Goal: Task Accomplishment & Management: Use online tool/utility

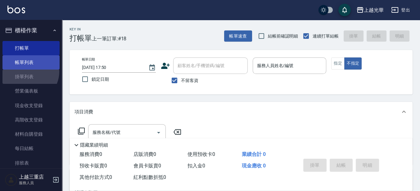
drag, startPoint x: 28, startPoint y: 72, endPoint x: 33, endPoint y: 69, distance: 5.0
click at [29, 71] on link "掛單列表" at bounding box center [30, 76] width 57 height 14
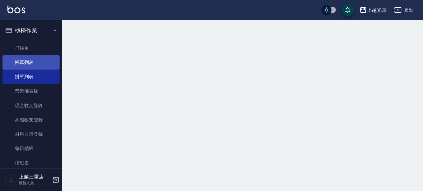
click at [35, 67] on link "帳單列表" at bounding box center [30, 62] width 57 height 14
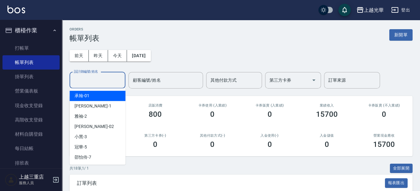
click at [106, 75] on input "設計師編號/姓名" at bounding box center [97, 80] width 50 height 11
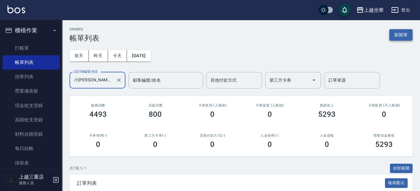
type input "小詹-1"
click at [394, 37] on button "新開單" at bounding box center [400, 34] width 23 height 11
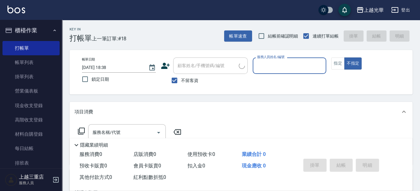
click at [344, 57] on button "不指定" at bounding box center [352, 63] width 17 height 12
type button "false"
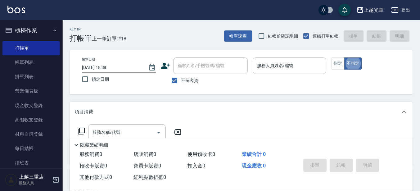
click at [271, 73] on div "服務人員姓名/編號" at bounding box center [290, 65] width 74 height 16
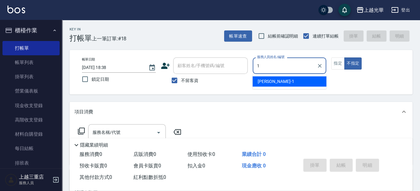
type input "小詹-1"
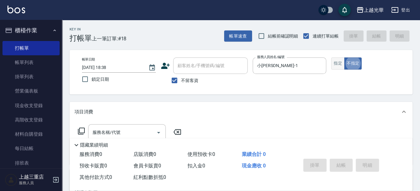
click at [337, 68] on button "指定" at bounding box center [337, 63] width 13 height 12
click at [135, 128] on input "服務名稱/代號" at bounding box center [122, 132] width 63 height 11
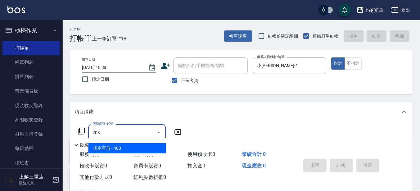
type input "指定單剪(203)"
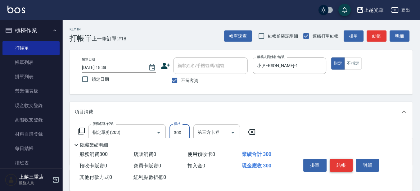
type input "300"
click at [342, 163] on button "結帳" at bounding box center [340, 165] width 23 height 13
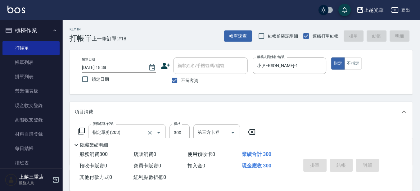
type input "2025/08/11 18:39"
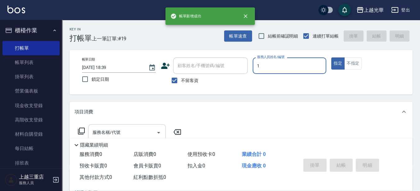
type input "1"
type button "true"
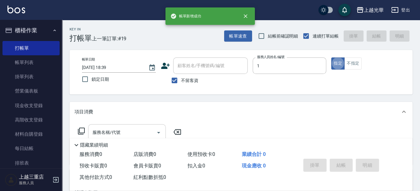
type input "小詹-1"
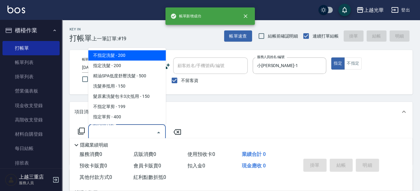
click at [122, 132] on input "服務名稱/代號" at bounding box center [122, 132] width 63 height 11
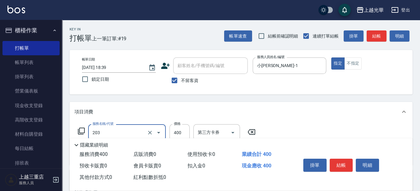
type input "指定單剪(203)"
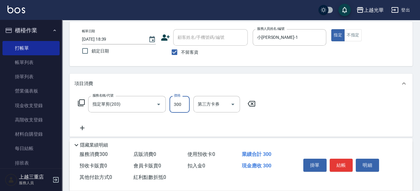
scroll to position [39, 0]
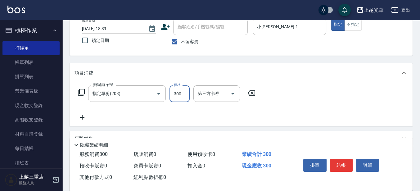
type input "300"
click at [87, 116] on icon at bounding box center [82, 117] width 16 height 7
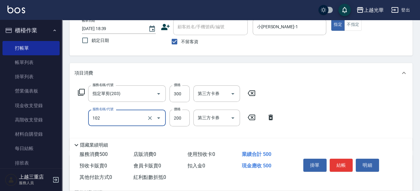
type input "指定洗髮(102)"
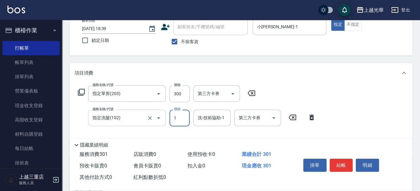
drag, startPoint x: 181, startPoint y: 119, endPoint x: 156, endPoint y: 119, distance: 24.8
click at [157, 119] on div "服務名稱/代號 指定洗髮(102) 服務名稱/代號 價格 1 價格 洗-技術協助-1 洗-技術協助-1 第三方卡券 第三方卡券" at bounding box center [196, 118] width 245 height 17
type input "200"
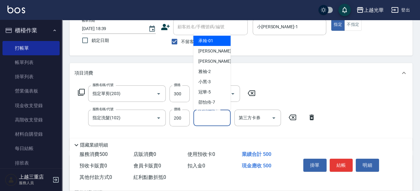
click at [210, 118] on input "洗-技術協助-1" at bounding box center [212, 117] width 32 height 11
type input "小詹-1"
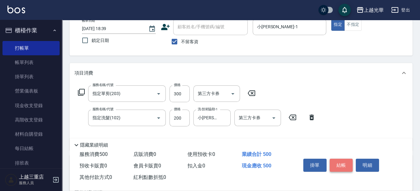
click at [343, 161] on button "結帳" at bounding box center [340, 165] width 23 height 13
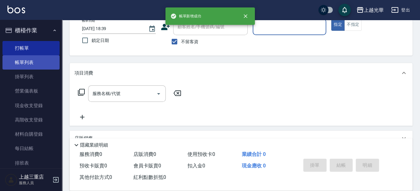
click at [27, 65] on link "帳單列表" at bounding box center [30, 62] width 57 height 14
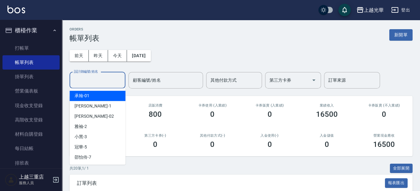
click at [102, 78] on input "設計師編號/姓名" at bounding box center [97, 80] width 50 height 11
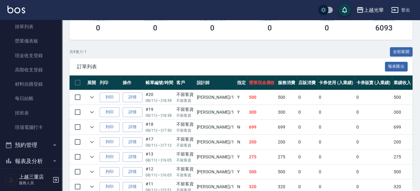
scroll to position [271, 0]
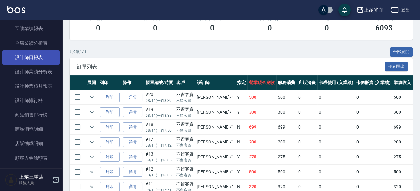
type input "小詹-1"
click at [34, 61] on link "設計師日報表" at bounding box center [30, 57] width 57 height 14
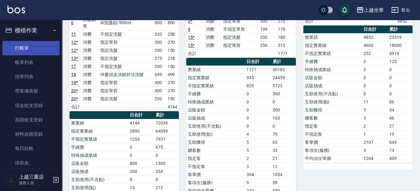
click at [31, 50] on link "打帳單" at bounding box center [30, 48] width 57 height 14
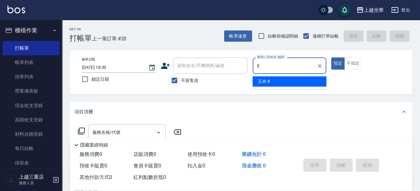
type input "玉米-8"
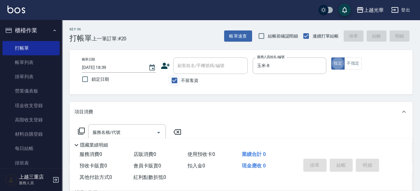
type button "true"
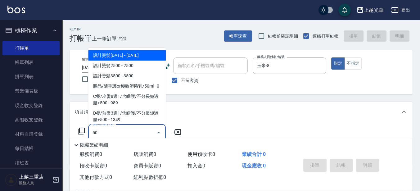
type input "5"
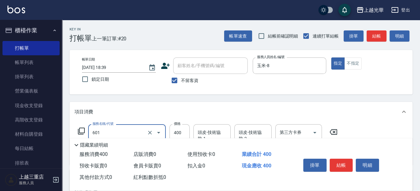
type input "髮原素活養健康洗(601)"
type input "350"
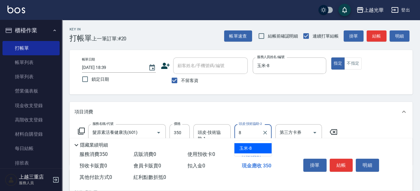
type input "玉米-8"
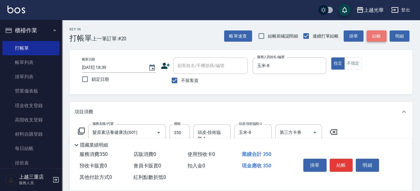
click at [377, 34] on button "結帳" at bounding box center [376, 35] width 20 height 11
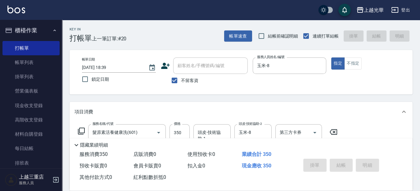
type input "2025/08/11 18:41"
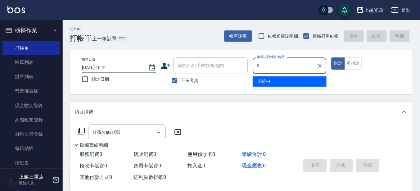
type input "喨喨-9"
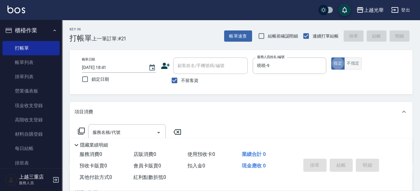
click at [356, 63] on button "不指定" at bounding box center [352, 63] width 17 height 12
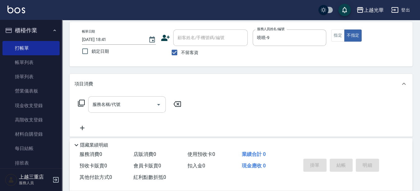
scroll to position [39, 0]
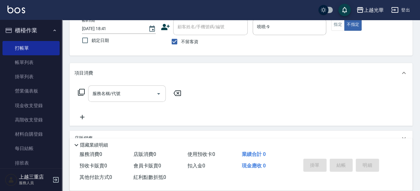
click at [124, 88] on input "服務名稱/代號" at bounding box center [122, 93] width 63 height 11
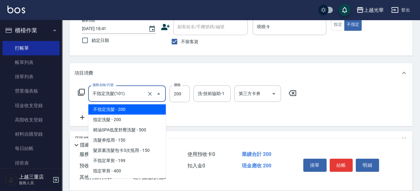
drag, startPoint x: 126, startPoint y: 96, endPoint x: 121, endPoint y: 96, distance: 5.0
click at [126, 96] on input "不指定洗髮(101)" at bounding box center [118, 93] width 55 height 11
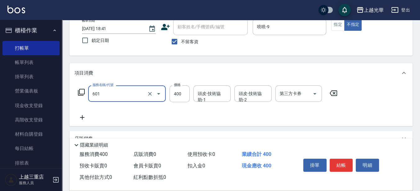
type input "髮原素活養健康洗(601)"
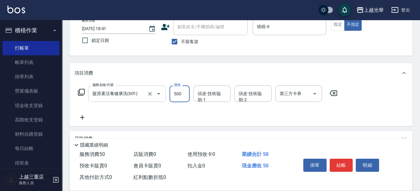
type input "500"
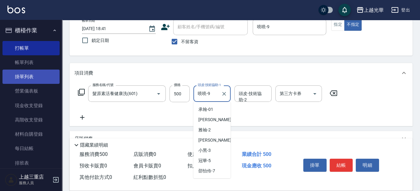
drag, startPoint x: 217, startPoint y: 94, endPoint x: 54, endPoint y: 81, distance: 163.4
click at [54, 81] on div "上越光華 登出 櫃檯作業 打帳單 帳單列表 掛單列表 營業儀表板 現金收支登錄 高階收支登錄 材料自購登錄 每日結帳 排班表 現場電腦打卡 預約管理 預約管理…" at bounding box center [210, 105] width 420 height 288
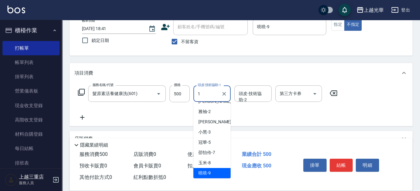
scroll to position [0, 0]
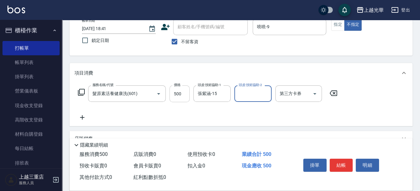
drag, startPoint x: 184, startPoint y: 95, endPoint x: 179, endPoint y: 93, distance: 5.2
click at [181, 94] on div "服務名稱/代號 髮原素活養健康洗(601) 服務名稱/代號 價格 500 價格 頭皮-技術協助-1 張紫涵-15 頭皮-技術協助-1 頭皮-技術協助-2 頭皮…" at bounding box center [207, 93] width 266 height 17
drag, startPoint x: 219, startPoint y: 94, endPoint x: 187, endPoint y: 96, distance: 32.3
click at [187, 96] on div "服務名稱/代號 髮原素活養健康洗(601) 服務名稱/代號 價格 500 價格 頭皮-技術協助-1 張紫涵-15 頭皮-技術協助-1 頭皮-技術協助-2 頭皮…" at bounding box center [207, 93] width 266 height 17
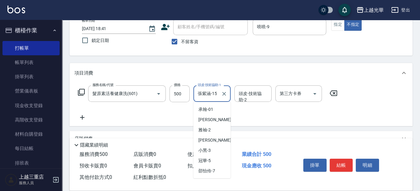
click at [213, 95] on input "張紫涵-15" at bounding box center [207, 93] width 22 height 11
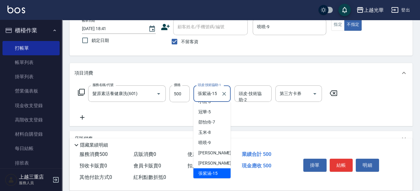
drag, startPoint x: 219, startPoint y: 96, endPoint x: 198, endPoint y: 96, distance: 21.4
click at [198, 96] on div "張紫涵-15 頭皮-技術協助-1" at bounding box center [211, 93] width 37 height 16
click at [216, 91] on input "張紫涵-15" at bounding box center [207, 93] width 22 height 11
drag, startPoint x: 219, startPoint y: 96, endPoint x: 195, endPoint y: 95, distance: 24.2
click at [195, 95] on div "張紫涵-15 頭皮-技術協助-1" at bounding box center [211, 93] width 37 height 16
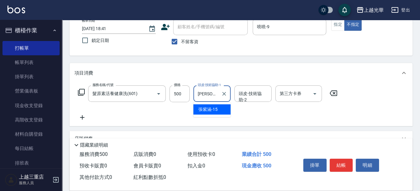
type input "張"
type input "黃幼苓-18"
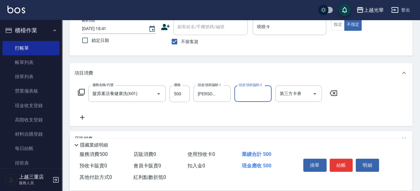
click at [353, 165] on div "掛單 結帳 明細" at bounding box center [341, 166] width 81 height 20
click at [349, 165] on button "結帳" at bounding box center [340, 165] width 23 height 13
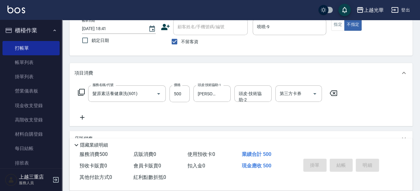
type input "2025/08/11 18:43"
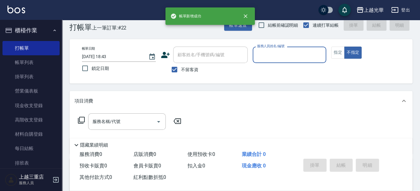
scroll to position [0, 0]
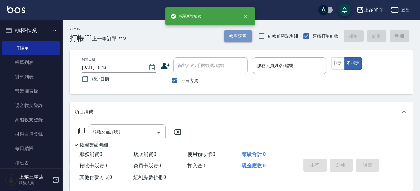
click at [251, 38] on button "帳單速查" at bounding box center [238, 35] width 28 height 11
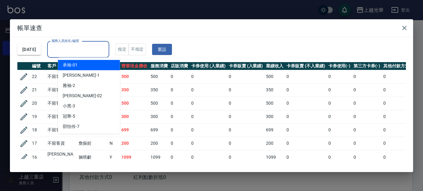
click at [93, 49] on input "服務人員姓名/編號" at bounding box center [78, 49] width 56 height 11
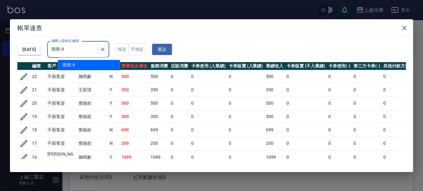
type input "喨喨-9"
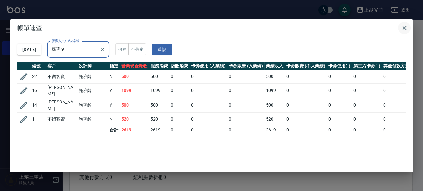
click at [401, 28] on icon "button" at bounding box center [403, 27] width 7 height 7
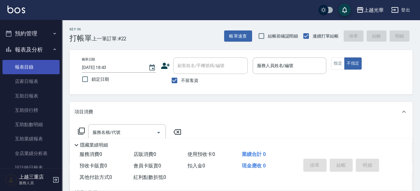
scroll to position [194, 0]
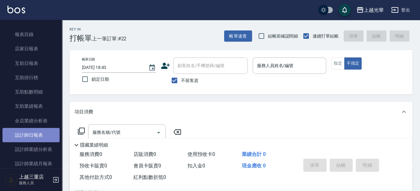
click at [51, 134] on link "設計師日報表" at bounding box center [30, 135] width 57 height 14
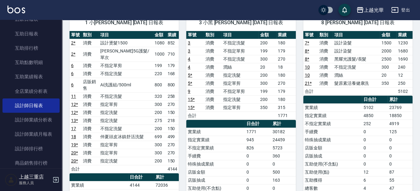
scroll to position [78, 0]
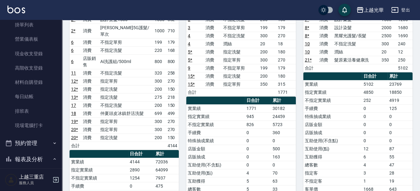
drag, startPoint x: 57, startPoint y: 57, endPoint x: 61, endPoint y: 30, distance: 27.6
click at [61, 30] on nav "櫃檯作業 打帳單 帳單列表 掛單列表 營業儀表板 現金收支登錄 高階收支登錄 材料自購登錄 每日結帳 排班表 現場電腦打卡 預約管理 預約管理 單日預約紀錄 …" at bounding box center [31, 94] width 62 height 148
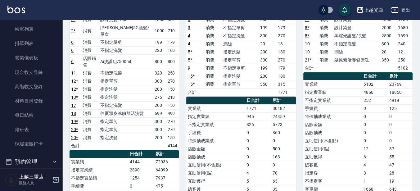
scroll to position [0, 0]
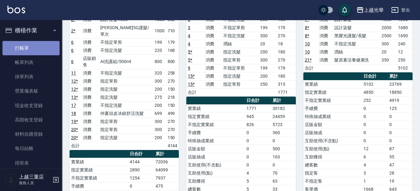
click at [37, 42] on link "打帳單" at bounding box center [30, 48] width 57 height 14
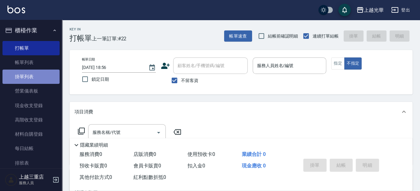
click at [33, 70] on link "掛單列表" at bounding box center [30, 76] width 57 height 14
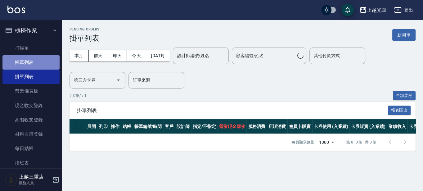
click at [36, 65] on link "帳單列表" at bounding box center [30, 62] width 57 height 14
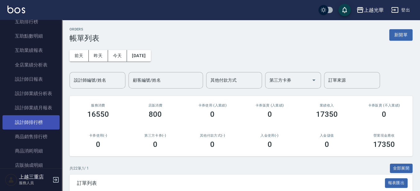
scroll to position [271, 0]
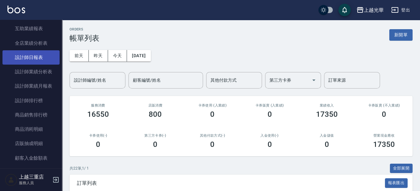
click at [38, 58] on link "設計師日報表" at bounding box center [30, 57] width 57 height 14
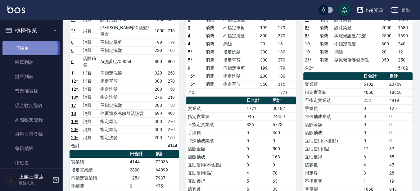
click at [24, 48] on link "打帳單" at bounding box center [30, 48] width 57 height 14
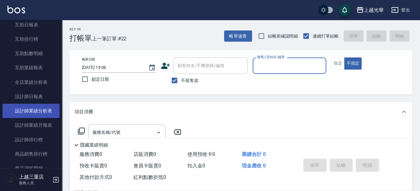
scroll to position [233, 0]
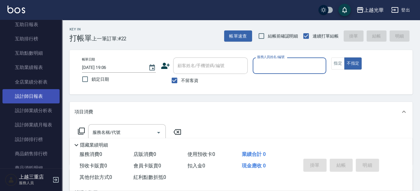
click at [39, 94] on link "設計師日報表" at bounding box center [30, 96] width 57 height 14
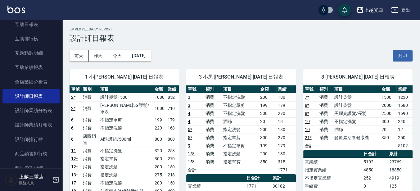
click at [400, 11] on button "登出" at bounding box center [400, 9] width 24 height 11
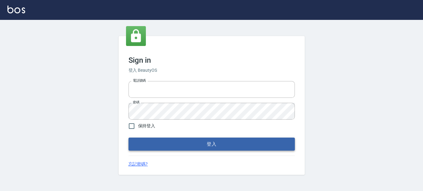
type input "0289832082"
click at [189, 150] on button "登入" at bounding box center [211, 143] width 166 height 13
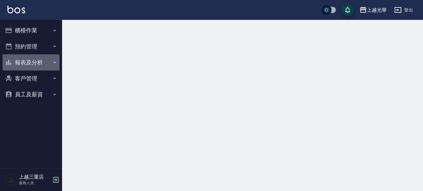
click at [28, 61] on button "報表及分析" at bounding box center [30, 62] width 57 height 16
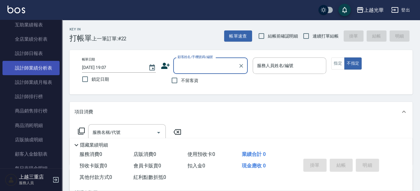
scroll to position [88, 0]
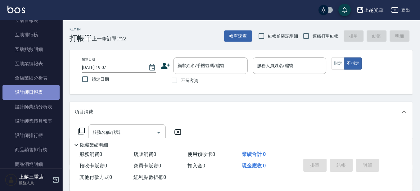
click at [38, 92] on link "設計師日報表" at bounding box center [30, 92] width 57 height 14
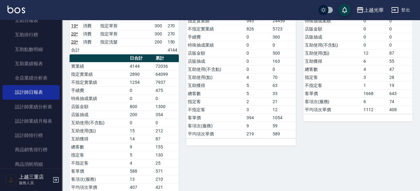
scroll to position [194, 0]
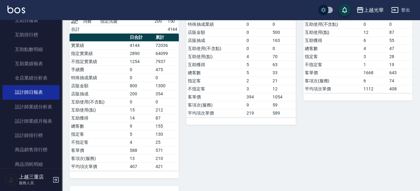
click at [396, 13] on icon "button" at bounding box center [394, 9] width 7 height 7
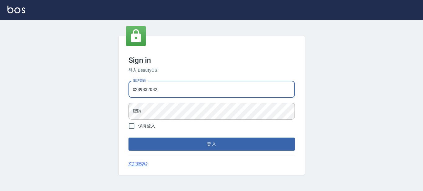
click at [219, 85] on input "0289832082" at bounding box center [211, 89] width 166 height 17
drag, startPoint x: 226, startPoint y: 89, endPoint x: 0, endPoint y: 173, distance: 241.2
click at [0, 165] on html "Sign in 登入 BeautyOS 電話號碼 0289832082 電話號碼 密碼 密碼 保持登入 登入 忘記密碼?" at bounding box center [211, 95] width 423 height 191
type input "0955332100"
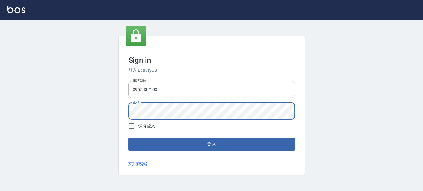
click at [128, 137] on button "登入" at bounding box center [211, 143] width 166 height 13
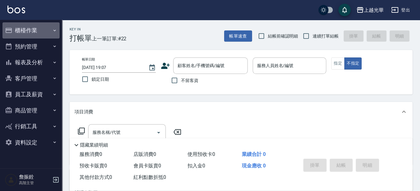
click at [28, 35] on button "櫃檯作業" at bounding box center [30, 30] width 57 height 16
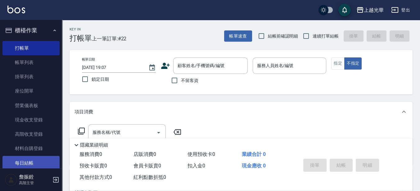
scroll to position [39, 0]
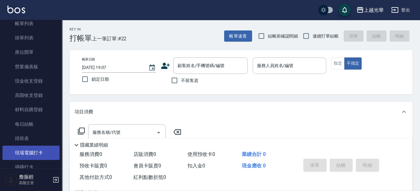
click at [39, 148] on link "現場電腦打卡" at bounding box center [30, 152] width 57 height 14
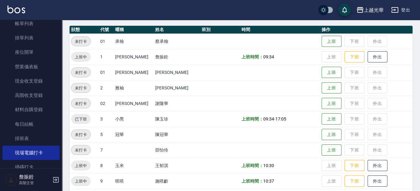
scroll to position [78, 0]
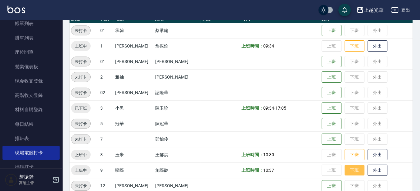
click at [350, 168] on button "下班" at bounding box center [354, 170] width 20 height 11
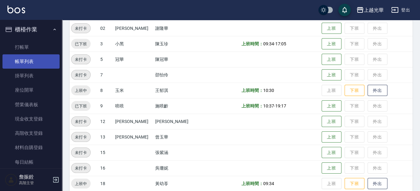
scroll to position [0, 0]
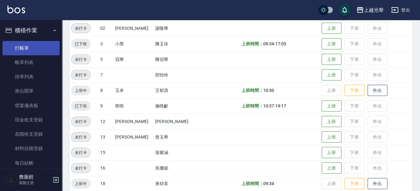
click at [6, 47] on link "打帳單" at bounding box center [30, 48] width 57 height 14
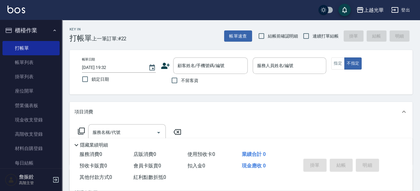
click at [186, 82] on span "不留客資" at bounding box center [189, 80] width 17 height 7
click at [181, 82] on input "不留客資" at bounding box center [174, 80] width 13 height 13
checkbox input "true"
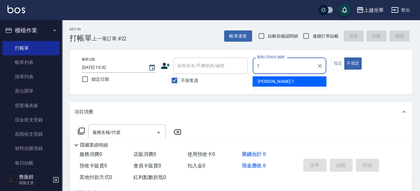
type input "小詹-1"
type button "false"
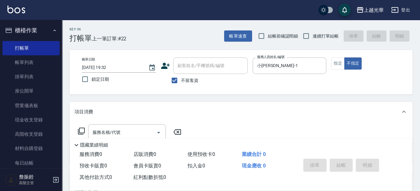
click at [321, 38] on span "連續打單結帳" at bounding box center [325, 36] width 26 height 7
click at [312, 38] on input "連續打單結帳" at bounding box center [305, 35] width 13 height 13
checkbox input "true"
click at [114, 138] on div "隱藏業績明細" at bounding box center [240, 143] width 343 height 11
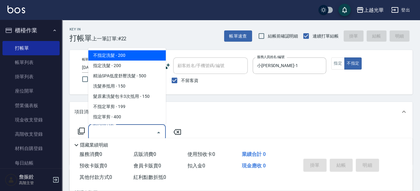
click at [116, 130] on input "服務名稱/代號" at bounding box center [122, 132] width 63 height 11
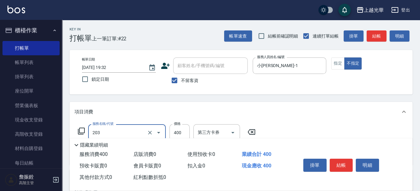
type input "指定單剪(203)"
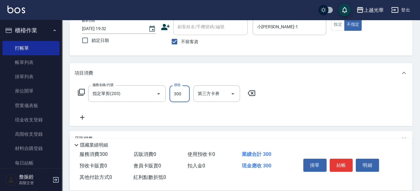
type input "300"
click at [88, 115] on icon at bounding box center [82, 117] width 16 height 7
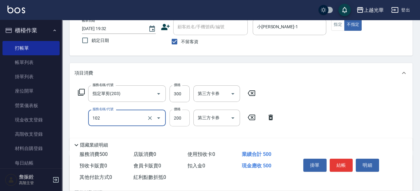
type input "指定洗髮(102)"
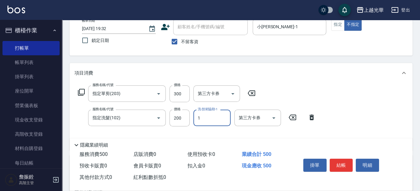
type input "小詹-1"
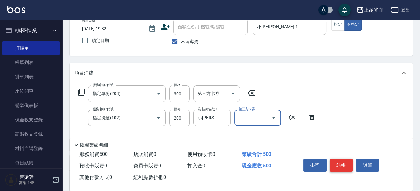
click at [329, 163] on button "結帳" at bounding box center [340, 165] width 23 height 13
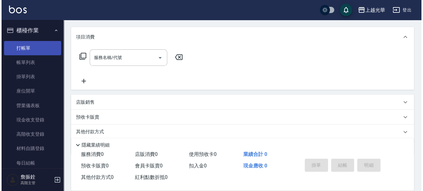
scroll to position [0, 0]
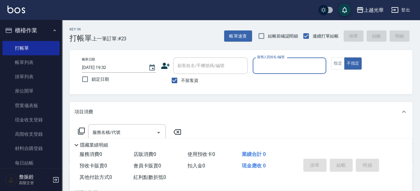
click at [164, 66] on icon at bounding box center [165, 66] width 9 height 6
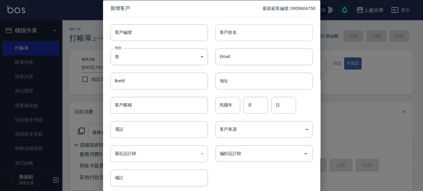
click at [221, 27] on div "客戶姓名 客戶姓名" at bounding box center [263, 32] width 97 height 17
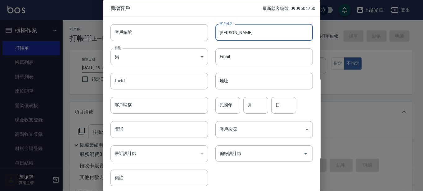
type input "黃雅婷"
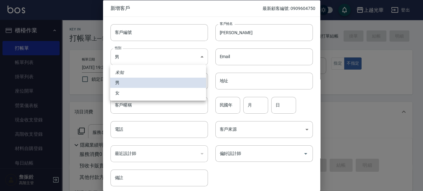
click at [172, 58] on body "上越光華 登出 櫃檯作業 打帳單 帳單列表 掛單列表 座位開單 營業儀表板 現金收支登錄 高階收支登錄 材料自購登錄 每日結帳 排班表 現場電腦打卡 掃碼打卡…" at bounding box center [211, 144] width 423 height 288
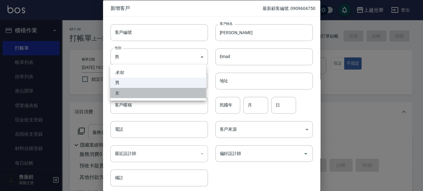
click at [158, 88] on li "女" at bounding box center [158, 93] width 96 height 10
type input "FEMALE"
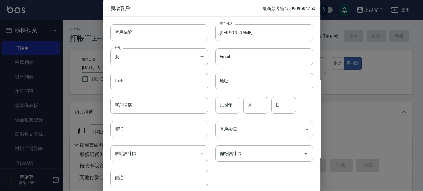
click at [216, 106] on input "民國年" at bounding box center [227, 104] width 25 height 17
type input "83"
type input "09"
type input "03"
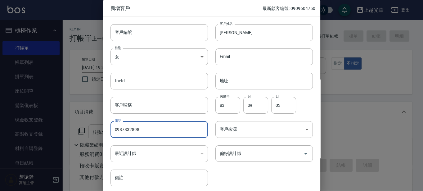
type input "0987832898"
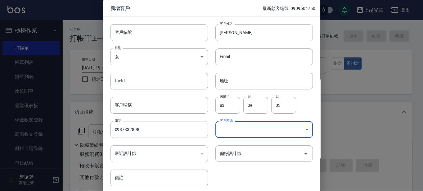
click at [288, 120] on div "客戶來源 ​ 客戶來源" at bounding box center [260, 126] width 105 height 24
click at [286, 122] on body "上越光華 登出 櫃檯作業 打帳單 帳單列表 掛單列表 座位開單 營業儀表板 現金收支登錄 高階收支登錄 材料自購登錄 每日結帳 排班表 現場電腦打卡 掃碼打卡…" at bounding box center [211, 144] width 423 height 288
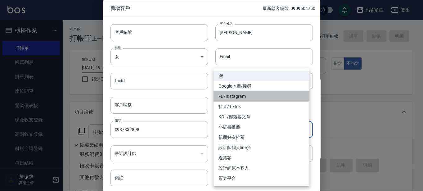
click at [267, 93] on li "FB/Instagram" at bounding box center [261, 96] width 96 height 10
type input "FB/Instagram"
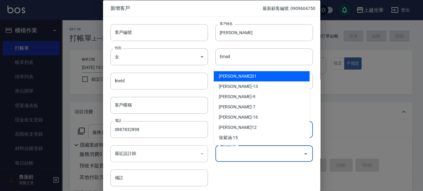
click at [252, 154] on input "偏好設計師" at bounding box center [259, 153] width 83 height 11
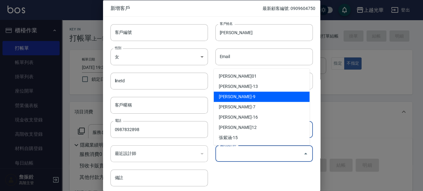
click at [247, 93] on li "施喨齡-9" at bounding box center [262, 97] width 96 height 10
type input "施喨齡"
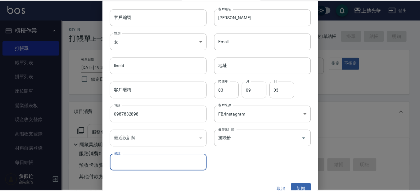
scroll to position [24, 0]
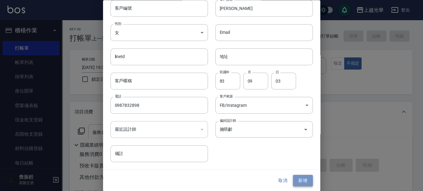
click at [299, 177] on button "新增" at bounding box center [303, 180] width 20 height 11
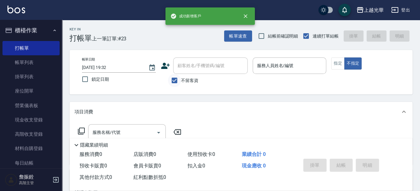
click at [177, 83] on input "不留客資" at bounding box center [174, 80] width 13 height 13
checkbox input "false"
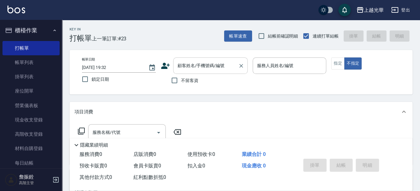
click at [184, 68] on input "顧客姓名/手機號碼/編號" at bounding box center [206, 65] width 60 height 11
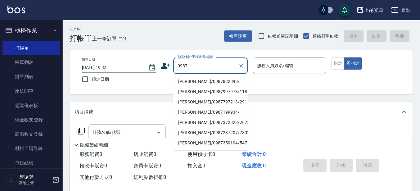
click at [194, 81] on li "黃雅婷/0987832898/" at bounding box center [210, 81] width 74 height 10
type input "黃雅婷/0987832898/"
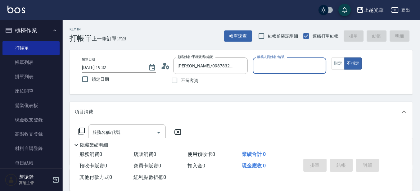
type input "喨喨-9"
drag, startPoint x: 335, startPoint y: 64, endPoint x: 327, endPoint y: 65, distance: 8.2
click at [334, 64] on button "指定" at bounding box center [337, 63] width 13 height 12
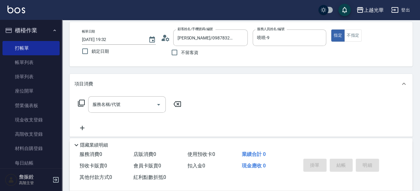
scroll to position [39, 0]
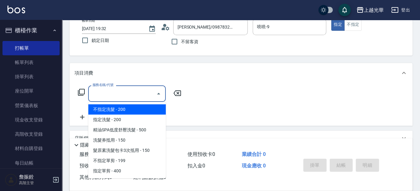
click at [135, 97] on input "服務名稱/代號" at bounding box center [122, 93] width 63 height 11
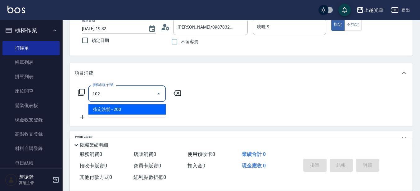
type input "指定洗髮(102)"
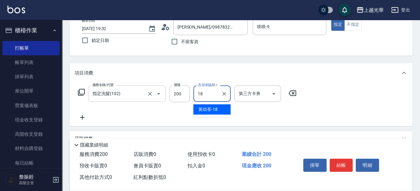
type input "黃幼苓-18"
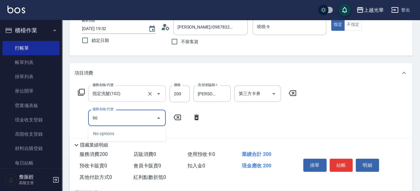
type input "9"
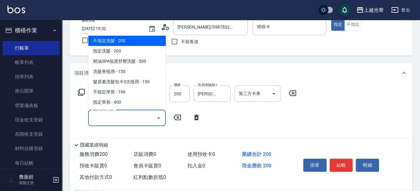
type input "8"
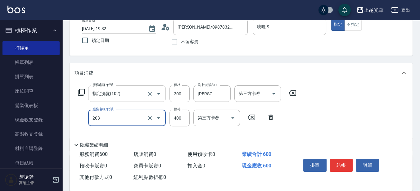
type input "指定單剪(203)"
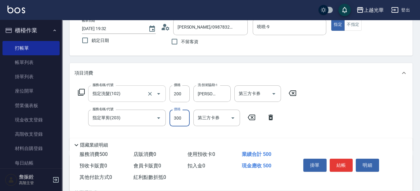
type input "300"
click at [343, 159] on button "結帳" at bounding box center [340, 165] width 23 height 13
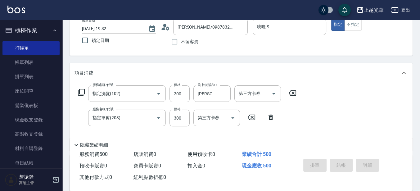
type input "2025/08/11 19:41"
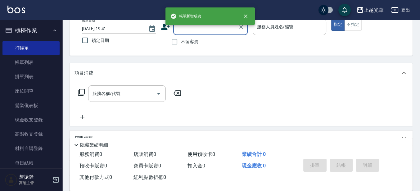
scroll to position [0, 0]
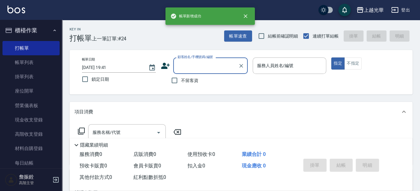
click at [193, 68] on input "顧客姓名/手機號碼/編號" at bounding box center [206, 65] width 60 height 11
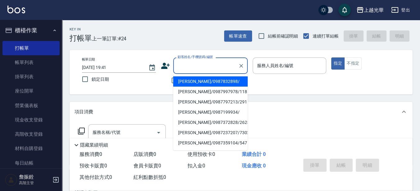
click at [191, 80] on li "黃雅婷/0987832898/" at bounding box center [210, 81] width 74 height 10
type input "黃雅婷/0987832898/"
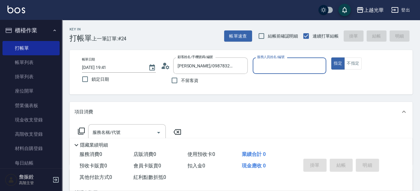
type input "喨喨-9"
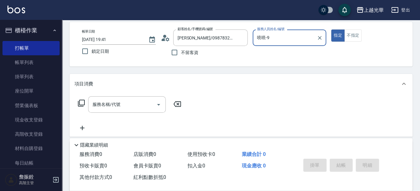
scroll to position [39, 0]
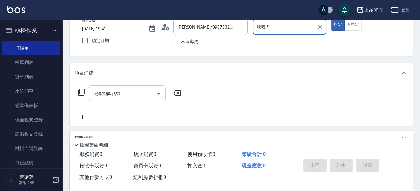
click at [129, 88] on input "服務名稱/代號" at bounding box center [122, 93] width 63 height 11
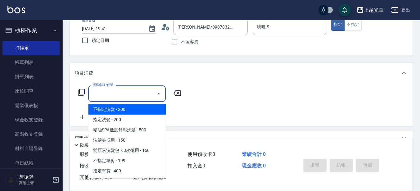
type input "."
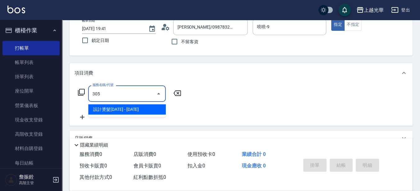
type input "設計燙髮1500(305)"
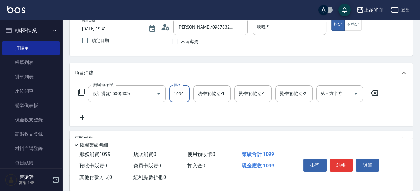
type input "1099"
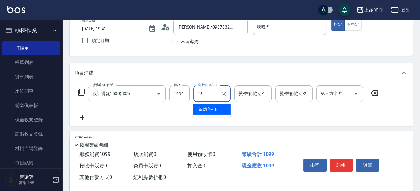
type input "黃幼苓-18"
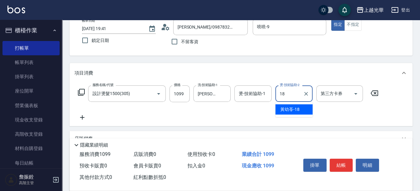
type input "黃幼苓-18"
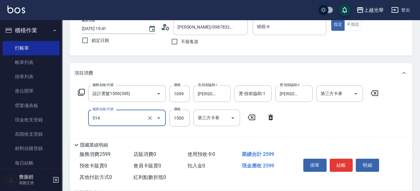
type input "歐納西斯5G護髮/單次(514)"
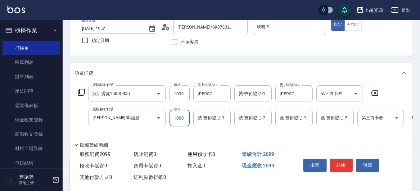
type input "1000"
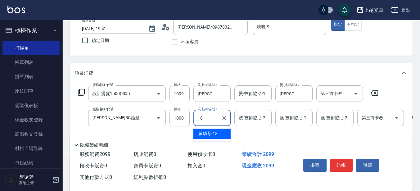
type input "黃幼苓-18"
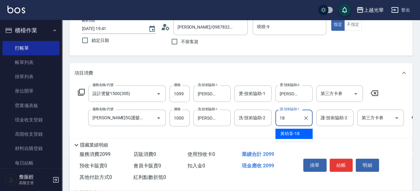
type input "黃幼苓-18"
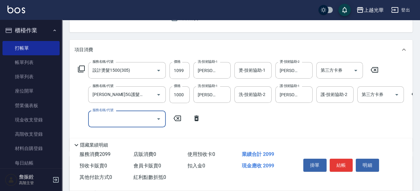
scroll to position [78, 0]
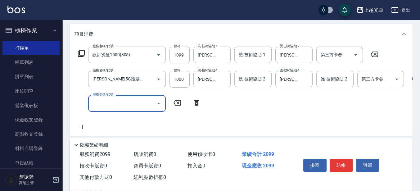
type input "5"
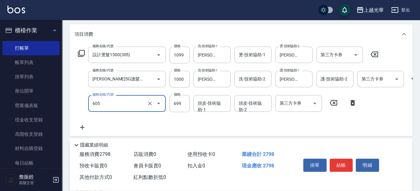
type input "仲夏頭皮冰鎮舒活洗髮(605)"
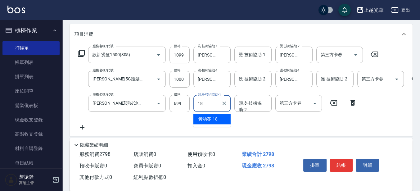
type input "黃幼苓-18"
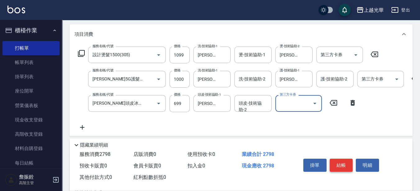
click at [341, 160] on button "結帳" at bounding box center [340, 165] width 23 height 13
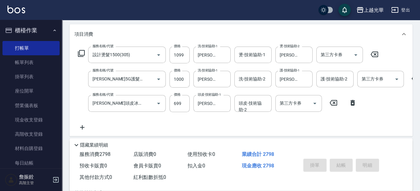
type input "2025/08/11 19:42"
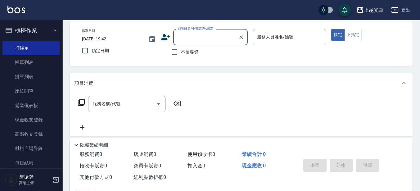
scroll to position [39, 0]
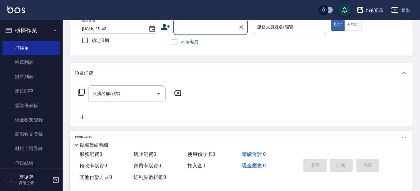
click at [194, 47] on label "不留客資" at bounding box center [183, 41] width 30 height 13
click at [181, 47] on input "不留客資" at bounding box center [174, 41] width 13 height 13
checkbox input "true"
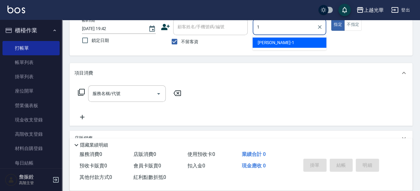
type input "1"
type button "true"
type input "小詹-1"
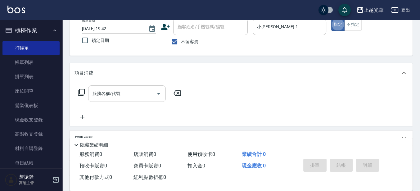
click at [138, 87] on div "服務名稱/代號" at bounding box center [127, 93] width 78 height 16
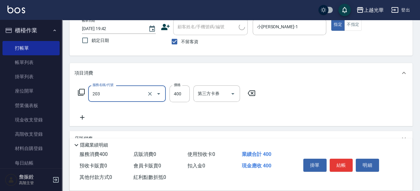
type input "指定單剪(203)"
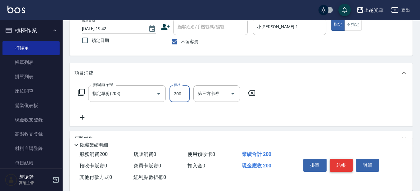
type input "200"
click at [341, 159] on button "結帳" at bounding box center [340, 165] width 23 height 13
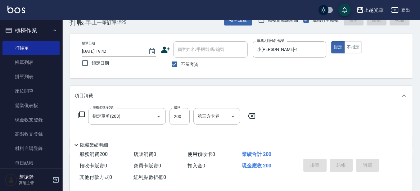
scroll to position [0, 0]
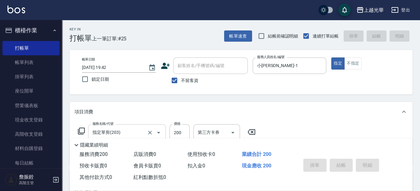
type input "2025/08/11 20:04"
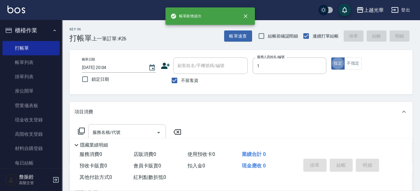
type input "小詹-1"
click at [135, 125] on div "服務名稱/代號" at bounding box center [127, 132] width 78 height 16
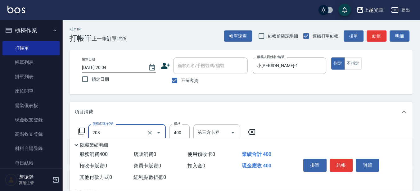
type input "指定單剪(203)"
type input "200"
click at [341, 159] on button "結帳" at bounding box center [340, 165] width 23 height 13
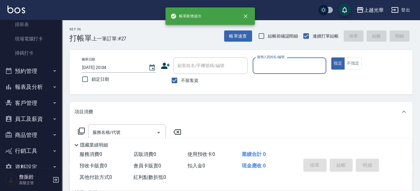
scroll to position [166, 0]
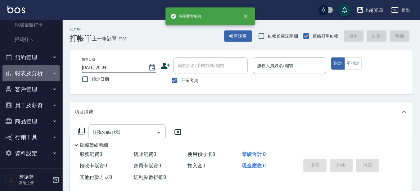
click at [31, 75] on button "報表及分析" at bounding box center [30, 73] width 57 height 16
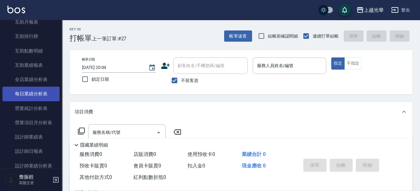
scroll to position [321, 0]
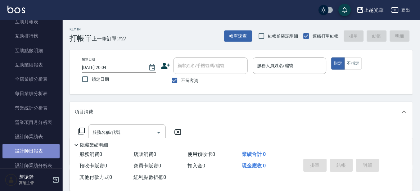
click at [49, 152] on link "設計師日報表" at bounding box center [30, 151] width 57 height 14
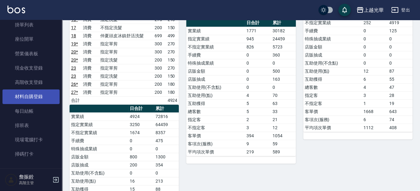
scroll to position [50, 0]
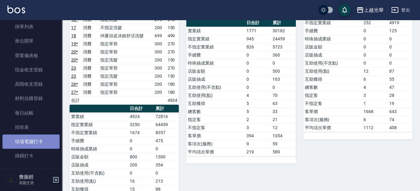
click at [40, 144] on link "現場電腦打卡" at bounding box center [30, 141] width 57 height 14
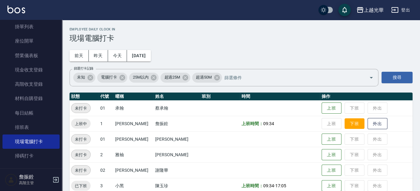
click at [353, 126] on button "下班" at bounding box center [354, 123] width 20 height 11
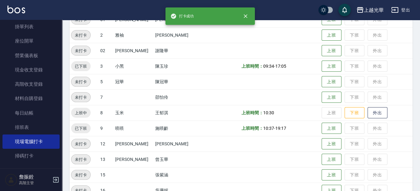
scroll to position [155, 0]
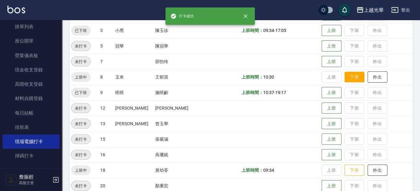
click at [350, 73] on button "下班" at bounding box center [354, 77] width 20 height 11
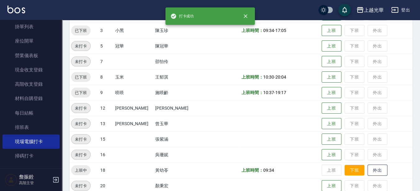
click at [354, 166] on button "下班" at bounding box center [354, 170] width 20 height 11
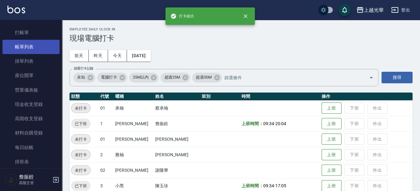
scroll to position [0, 0]
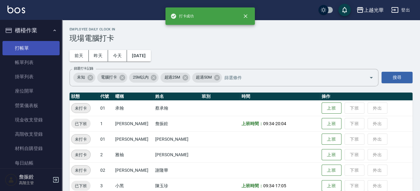
click at [18, 51] on link "打帳單" at bounding box center [30, 48] width 57 height 14
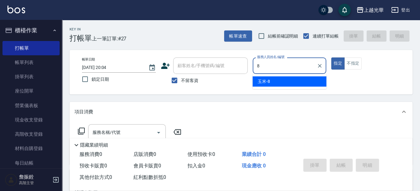
type input "8"
type button "true"
type input "玉米-8"
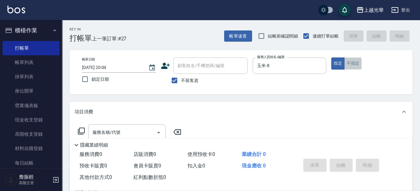
click at [360, 64] on button "不指定" at bounding box center [352, 63] width 17 height 12
click at [78, 131] on icon at bounding box center [81, 130] width 7 height 7
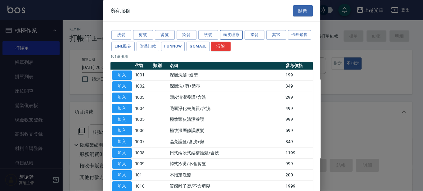
click at [227, 38] on button "頭皮理療" at bounding box center [231, 35] width 23 height 10
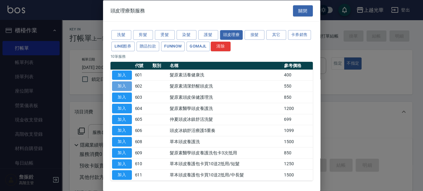
click at [126, 87] on button "加入" at bounding box center [122, 86] width 20 height 10
type input "髮原素清潔舒醒頭皮洗(602)"
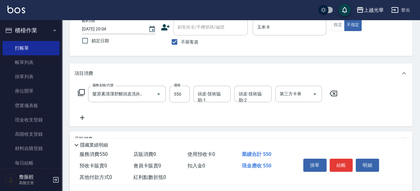
scroll to position [39, 0]
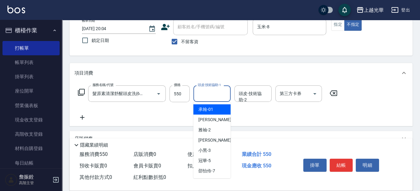
click at [204, 92] on div "頭皮-技術協助-1 頭皮-技術協助-1" at bounding box center [211, 93] width 37 height 16
type input "玉米-8"
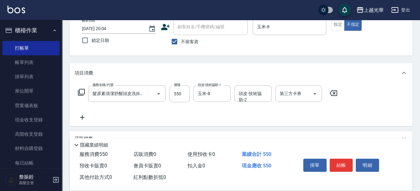
click at [81, 118] on icon at bounding box center [82, 117] width 16 height 7
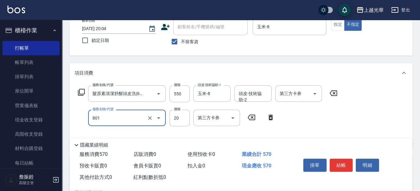
type input "潤絲(801)"
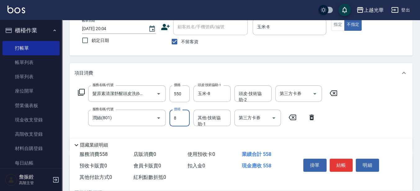
drag, startPoint x: 178, startPoint y: 118, endPoint x: 182, endPoint y: 120, distance: 4.3
click at [170, 119] on input "8" at bounding box center [179, 118] width 20 height 17
type input "20"
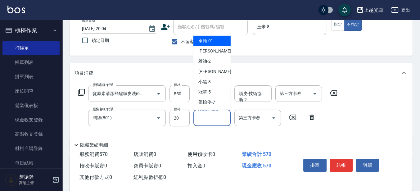
click at [206, 119] on input "其他-技術協助-1" at bounding box center [212, 117] width 32 height 11
type input "玉米-8"
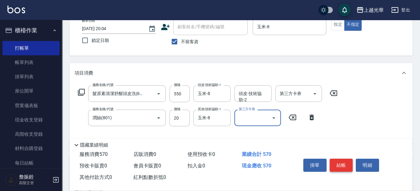
click at [338, 162] on button "結帳" at bounding box center [340, 165] width 23 height 13
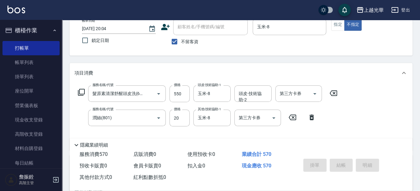
type input "2025/08/11 20:05"
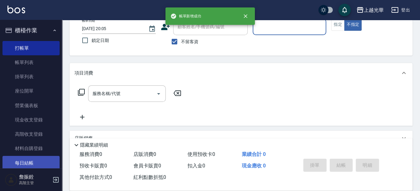
click at [28, 157] on link "每日結帳" at bounding box center [30, 163] width 57 height 14
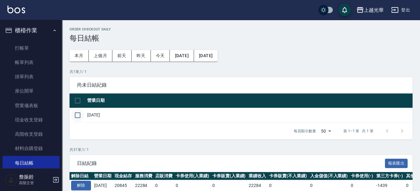
click at [82, 115] on input "checkbox" at bounding box center [77, 115] width 13 height 13
checkbox input "true"
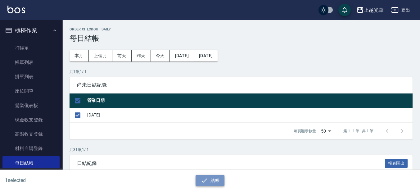
click at [201, 181] on icon "button" at bounding box center [203, 180] width 7 height 7
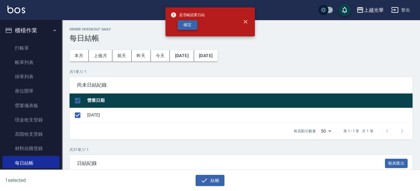
click at [196, 26] on button "確定" at bounding box center [187, 25] width 20 height 10
checkbox input "false"
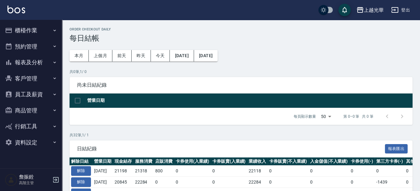
click at [23, 68] on button "報表及分析" at bounding box center [30, 62] width 57 height 16
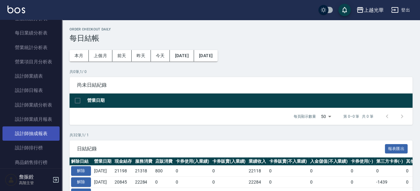
scroll to position [194, 0]
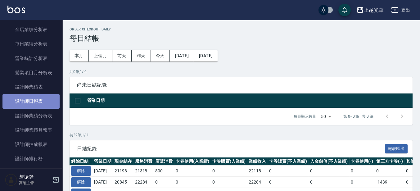
click at [45, 101] on link "設計師日報表" at bounding box center [30, 101] width 57 height 14
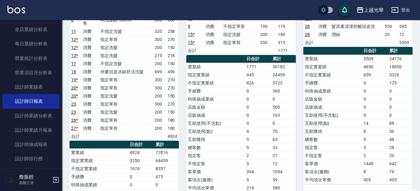
scroll to position [39, 0]
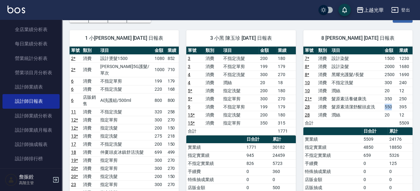
drag, startPoint x: 395, startPoint y: 107, endPoint x: 383, endPoint y: 108, distance: 12.1
click at [383, 108] on td "550" at bounding box center [390, 107] width 15 height 8
click at [372, 109] on td "髮原素清潔舒醒頭皮洗" at bounding box center [356, 107] width 53 height 8
drag, startPoint x: 366, startPoint y: 100, endPoint x: 385, endPoint y: 96, distance: 19.9
click at [385, 97] on tr "21 * 消費 髮原素活養健康洗 350 250" at bounding box center [357, 99] width 109 height 8
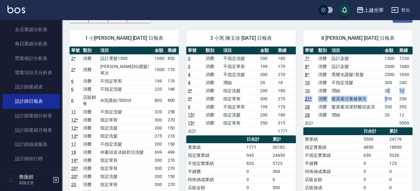
click at [387, 91] on tbody "7 * 消費 設計染髮 1500 1230 8 * 消費 設計染髮 2000 1680 8 * 消費 黑耀光護髮/長髮 2500 1690 10 消費 不指定…" at bounding box center [357, 90] width 109 height 73
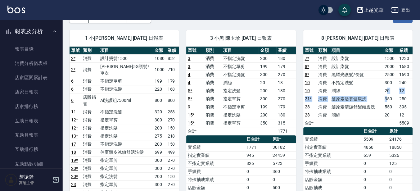
scroll to position [0, 0]
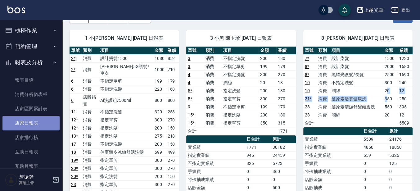
click at [34, 125] on link "店家日報表" at bounding box center [30, 123] width 57 height 14
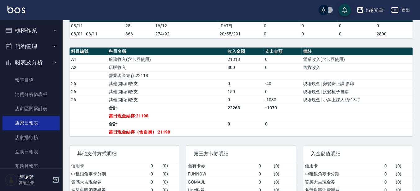
scroll to position [183, 0]
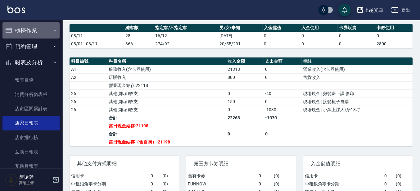
click at [35, 26] on button "櫃檯作業" at bounding box center [30, 30] width 57 height 16
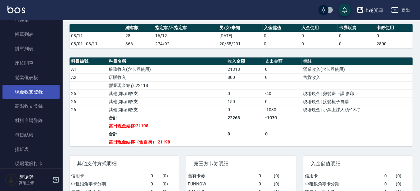
scroll to position [39, 0]
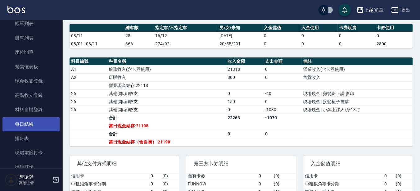
click at [43, 128] on link "每日結帳" at bounding box center [30, 124] width 57 height 14
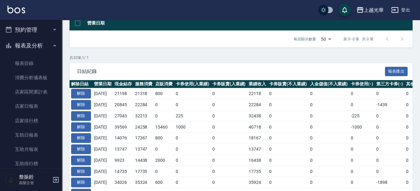
scroll to position [116, 0]
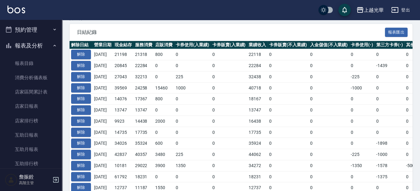
click at [146, 109] on td "13747" at bounding box center [143, 110] width 20 height 11
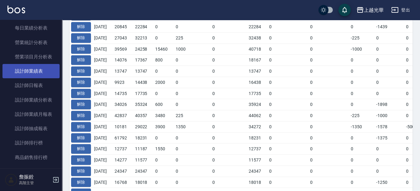
scroll to position [388, 0]
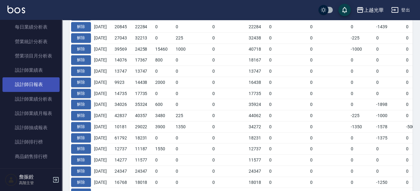
click at [41, 85] on link "設計師日報表" at bounding box center [30, 84] width 57 height 14
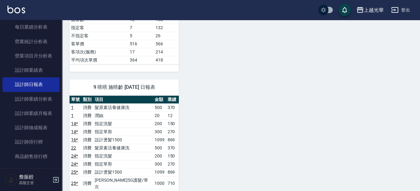
scroll to position [310, 0]
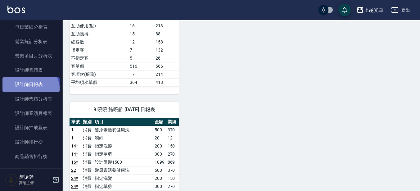
click at [29, 90] on link "設計師日報表" at bounding box center [30, 84] width 57 height 14
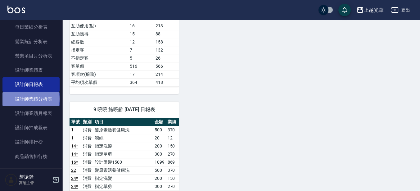
click at [30, 99] on link "設計師業績分析表" at bounding box center [30, 99] width 57 height 14
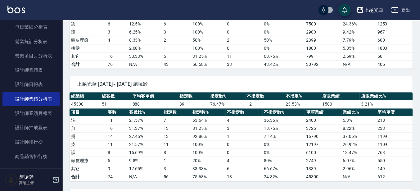
scroll to position [620, 0]
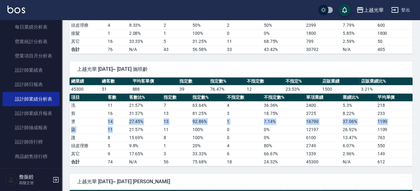
drag, startPoint x: 109, startPoint y: 116, endPoint x: 118, endPoint y: 120, distance: 10.4
click at [118, 120] on tbody "洗 11 21.57 % 7 63.64 % 4 36.36 % 2400 5.3 % 218 剪 16 31.37 % 13 81.25 % 3 18.75…" at bounding box center [240, 133] width 343 height 65
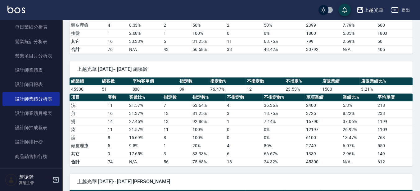
click at [127, 133] on td "8" at bounding box center [116, 137] width 21 height 8
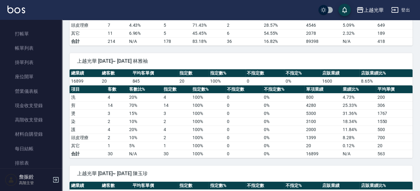
scroll to position [0, 0]
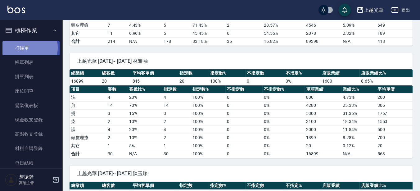
click at [20, 47] on link "打帳單" at bounding box center [30, 48] width 57 height 14
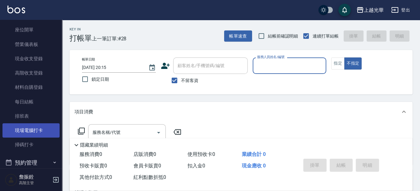
scroll to position [78, 0]
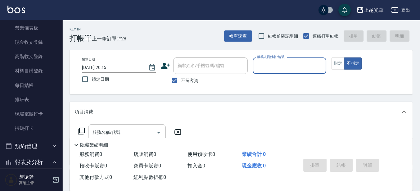
click at [42, 154] on button "報表及分析" at bounding box center [30, 162] width 57 height 16
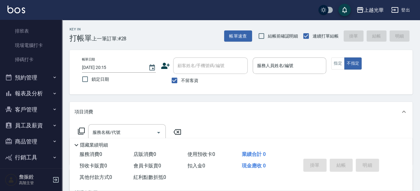
scroll to position [155, 0]
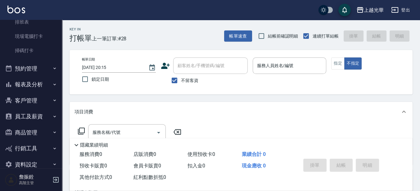
click at [36, 88] on button "報表及分析" at bounding box center [30, 84] width 57 height 16
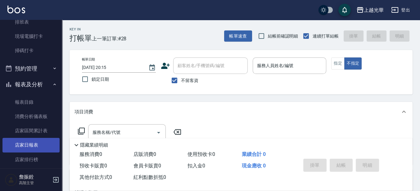
click at [43, 144] on link "店家日報表" at bounding box center [30, 145] width 57 height 14
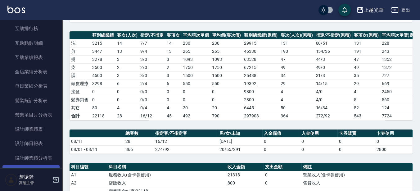
scroll to position [388, 0]
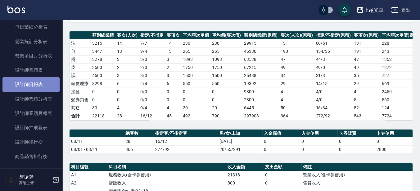
click at [40, 80] on link "設計師日報表" at bounding box center [30, 84] width 57 height 14
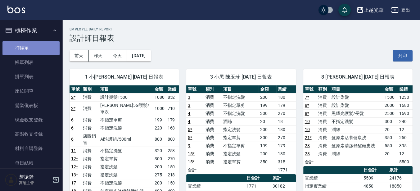
click at [33, 44] on link "打帳單" at bounding box center [30, 48] width 57 height 14
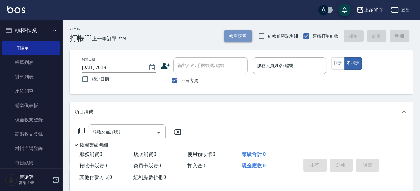
click at [245, 34] on button "帳單速查" at bounding box center [238, 35] width 28 height 11
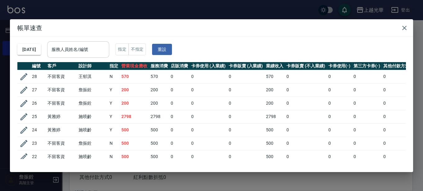
click at [97, 47] on input "服務人員姓名/編號" at bounding box center [78, 49] width 56 height 11
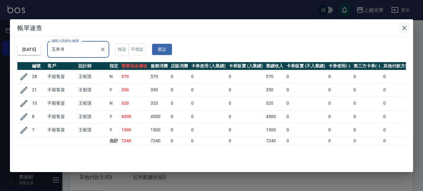
type input "玉米-8"
click at [408, 28] on icon "button" at bounding box center [403, 27] width 7 height 7
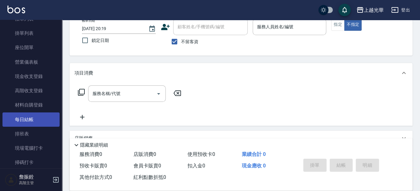
scroll to position [78, 0]
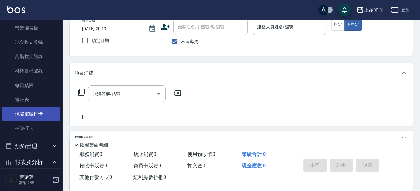
click at [40, 117] on link "現場電腦打卡" at bounding box center [30, 114] width 57 height 14
